Goal: Task Accomplishment & Management: Use online tool/utility

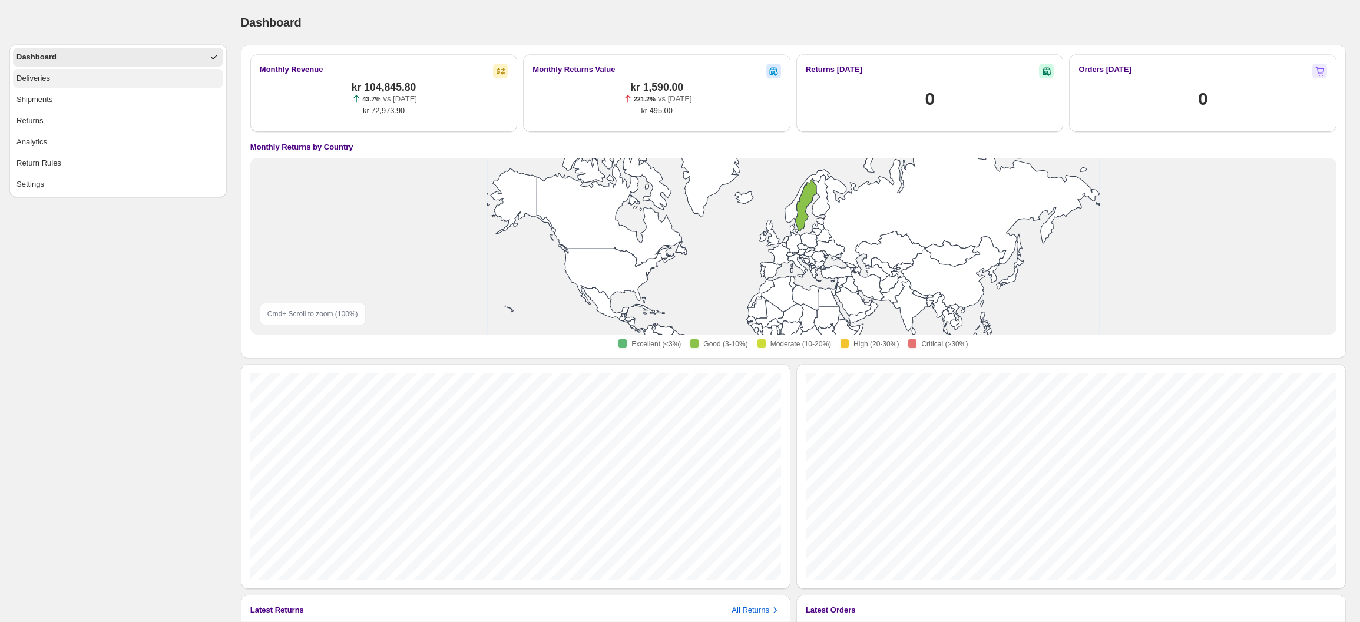
click at [63, 73] on button "Deliveries" at bounding box center [118, 78] width 210 height 19
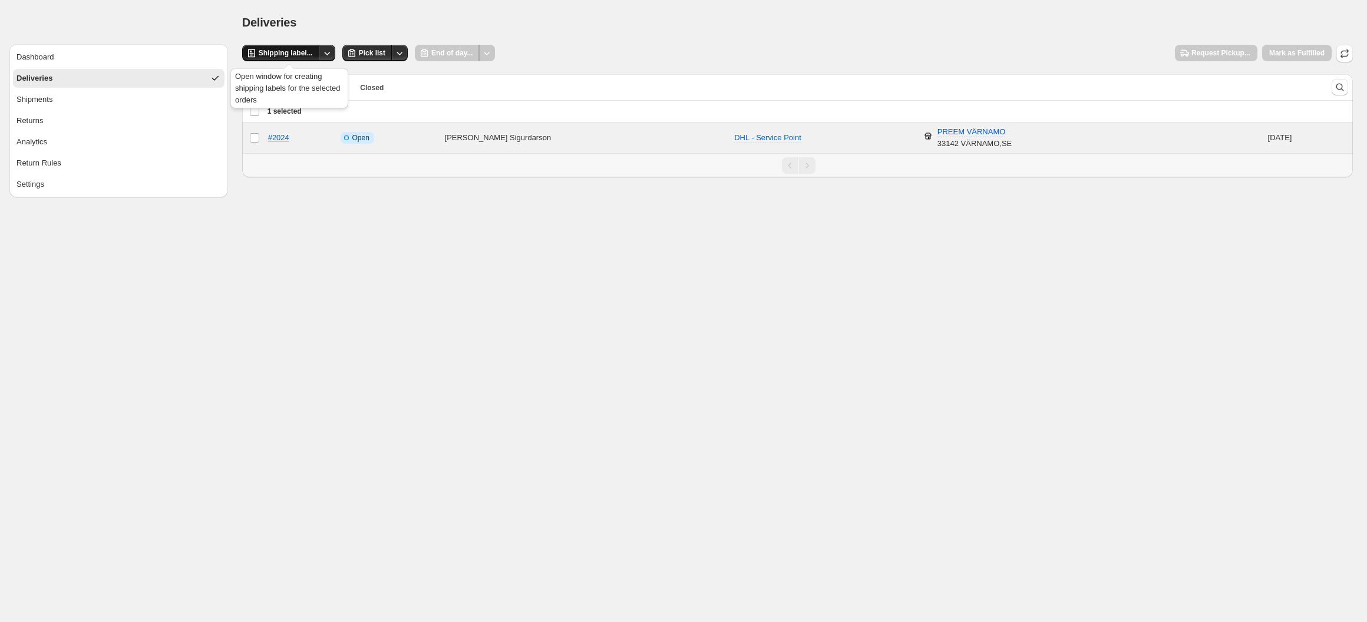
click at [302, 52] on span "Shipping label..." at bounding box center [286, 52] width 54 height 9
drag, startPoint x: 833, startPoint y: 64, endPoint x: 1024, endPoint y: 54, distance: 191.7
click at [833, 64] on div "**********" at bounding box center [797, 111] width 1110 height 133
click at [1346, 57] on icon "button" at bounding box center [1344, 54] width 12 height 12
click at [250, 111] on div "Deselect order 1 selected" at bounding box center [275, 111] width 52 height 11
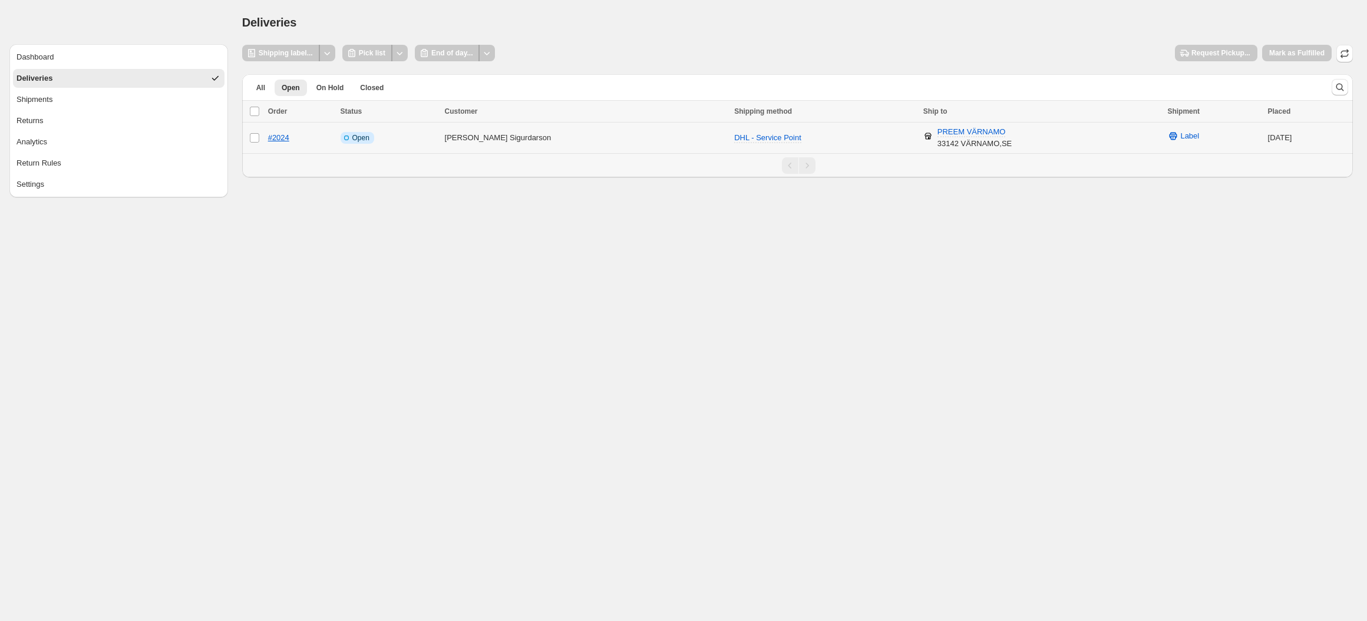
click at [253, 130] on td "Select order" at bounding box center [253, 138] width 22 height 31
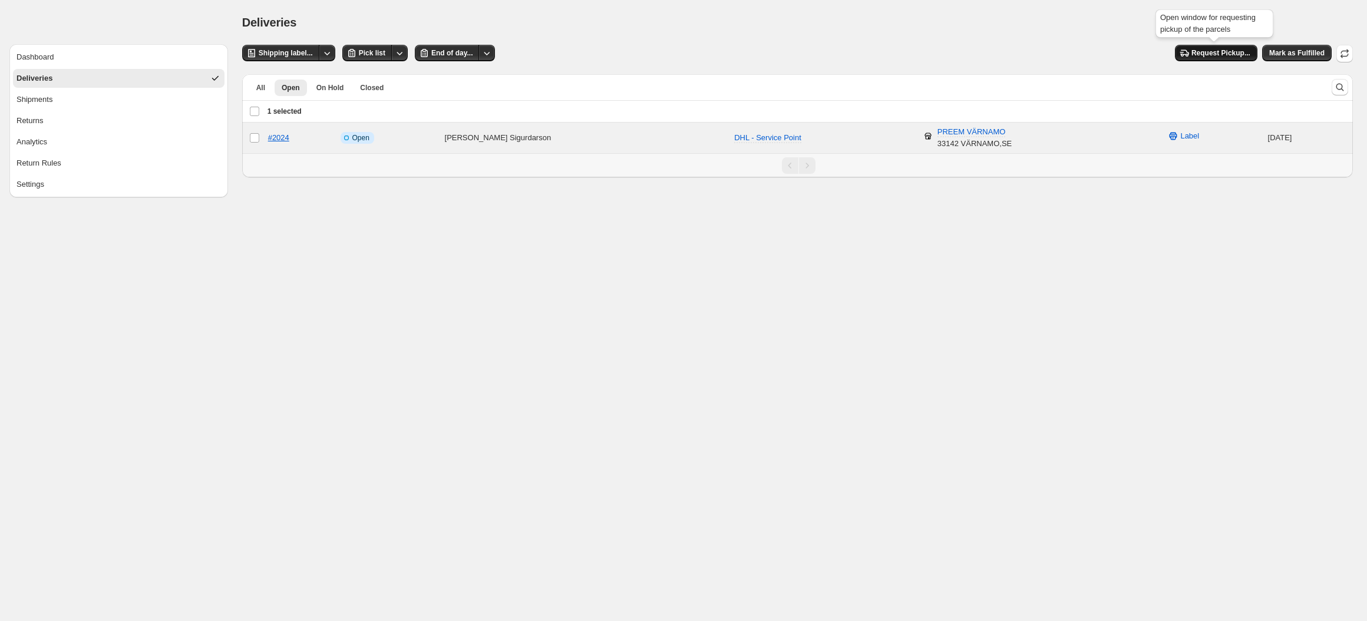
click at [1226, 51] on span "Request Pickup..." at bounding box center [1220, 52] width 59 height 9
click at [441, 49] on span "End of day..." at bounding box center [451, 52] width 41 height 9
click at [1314, 52] on span "Mark as Fulfilled" at bounding box center [1296, 52] width 55 height 9
